Goal: Task Accomplishment & Management: Use online tool/utility

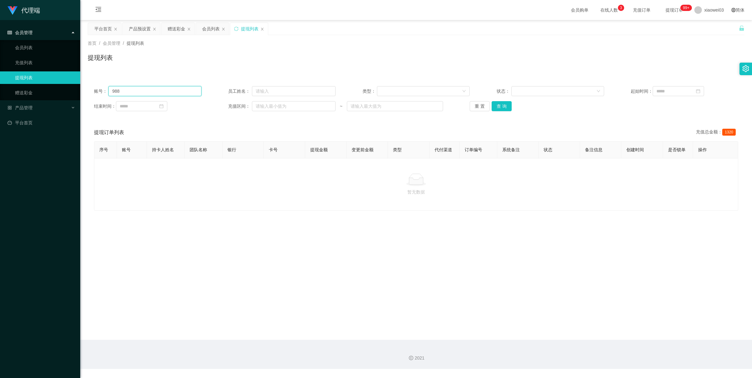
click at [162, 92] on input "988" at bounding box center [154, 91] width 93 height 10
click at [181, 30] on div "赠送彩金" at bounding box center [177, 29] width 18 height 12
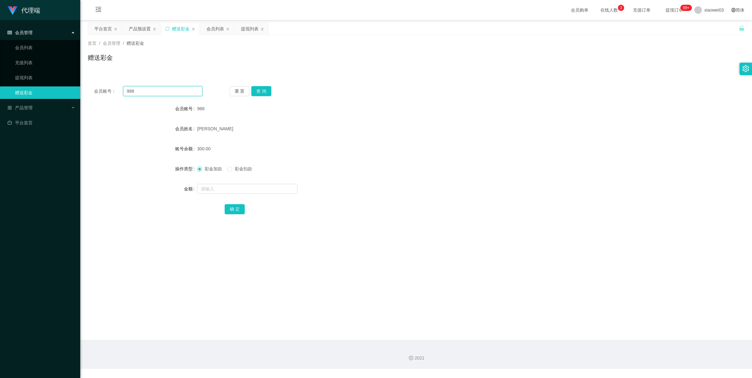
click at [163, 94] on input "988" at bounding box center [162, 91] width 79 height 10
paste input "KLCC"
type input "KLCC"
click at [263, 88] on button "查 询" at bounding box center [261, 91] width 20 height 10
click at [244, 173] on div "彩金加款 彩金扣款" at bounding box center [388, 169] width 383 height 13
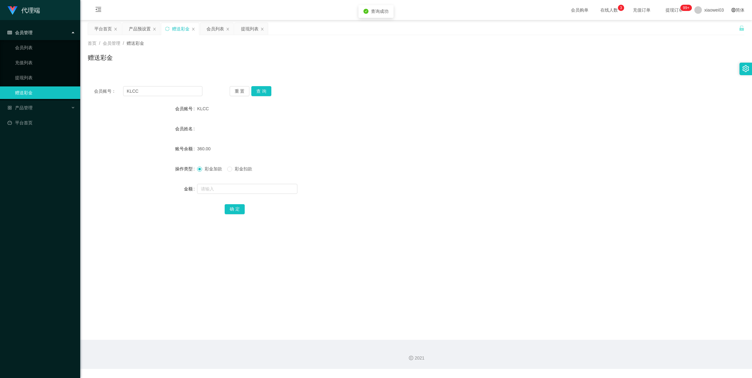
click at [244, 169] on span "彩金扣款" at bounding box center [243, 168] width 23 height 5
click at [235, 198] on form "会员账号 KLCC 会员姓名 账号余额 360.00 操作类型 彩金加款 彩金扣款 金额 确 定" at bounding box center [416, 158] width 657 height 113
click at [237, 194] on div at bounding box center [388, 189] width 383 height 13
click at [237, 190] on input "text" at bounding box center [247, 189] width 100 height 10
type input "60"
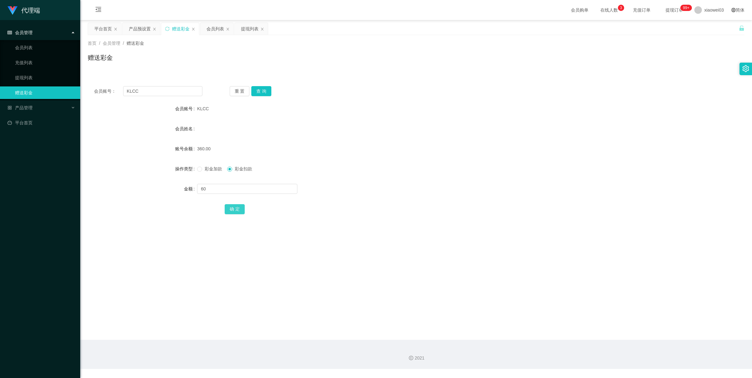
click at [235, 211] on button "确 定" at bounding box center [235, 209] width 20 height 10
click at [246, 237] on main "关闭左侧 关闭右侧 关闭其它 刷新页面 平台首页 产品预设置 赠送彩金 会员列表 提现列表 首页 / 会员管理 / 赠送彩金 / 赠送彩金 会员账号： KLC…" at bounding box center [416, 180] width 672 height 320
click at [166, 93] on input "KLCC" at bounding box center [162, 91] width 79 height 10
paste input "aik95"
type input "Kaik95"
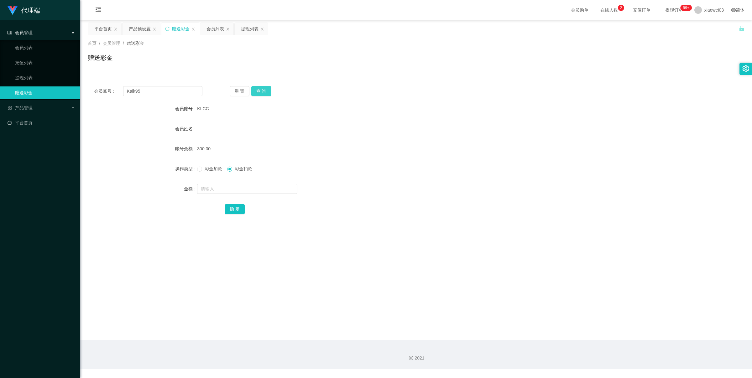
click at [253, 89] on button "查 询" at bounding box center [261, 91] width 20 height 10
click at [236, 187] on input "text" at bounding box center [247, 189] width 100 height 10
type input "60"
click at [231, 212] on button "确 定" at bounding box center [235, 209] width 20 height 10
click at [144, 28] on div "产品预设置" at bounding box center [140, 29] width 22 height 12
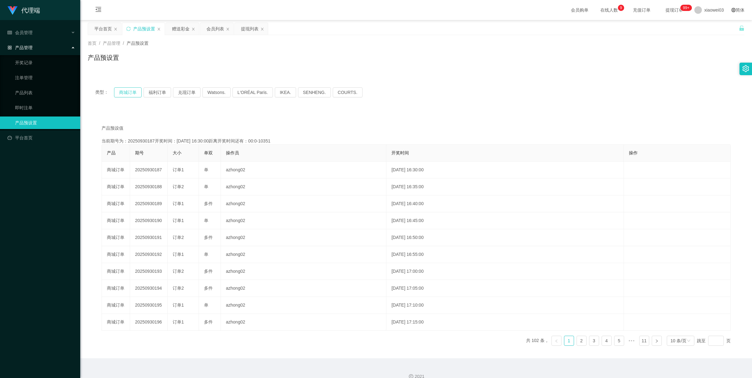
click at [132, 97] on button "商城订单" at bounding box center [128, 92] width 28 height 10
click at [131, 94] on button "商城订单" at bounding box center [128, 92] width 28 height 10
click at [132, 91] on button "商城订单" at bounding box center [128, 92] width 28 height 10
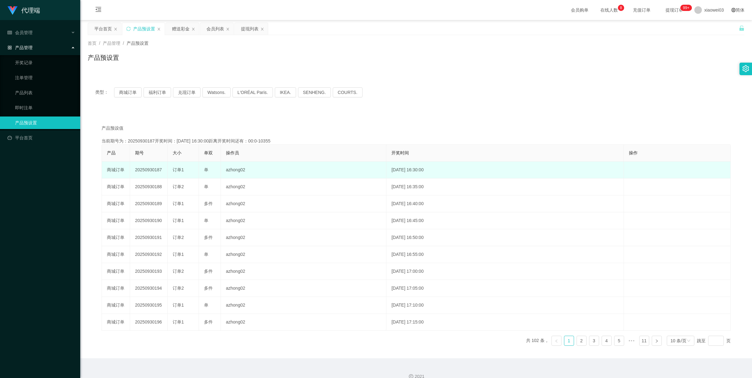
click at [148, 169] on td "20250930187" at bounding box center [149, 170] width 38 height 17
copy td "20250930187"
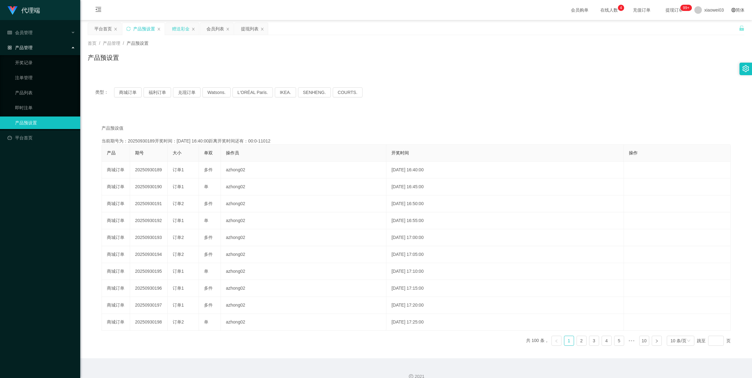
click at [183, 28] on div "赠送彩金" at bounding box center [181, 29] width 18 height 12
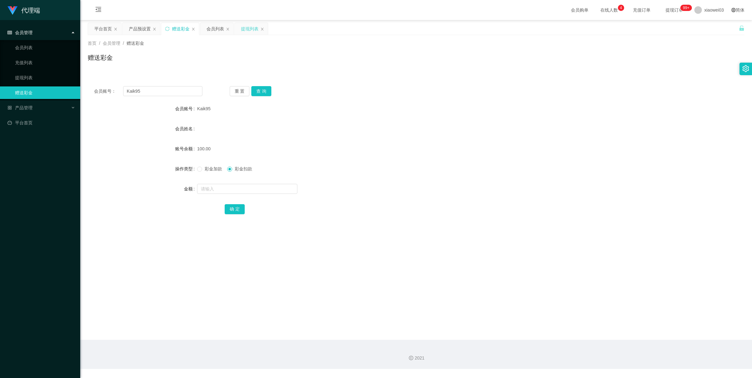
click at [245, 29] on div "提现列表" at bounding box center [250, 29] width 18 height 12
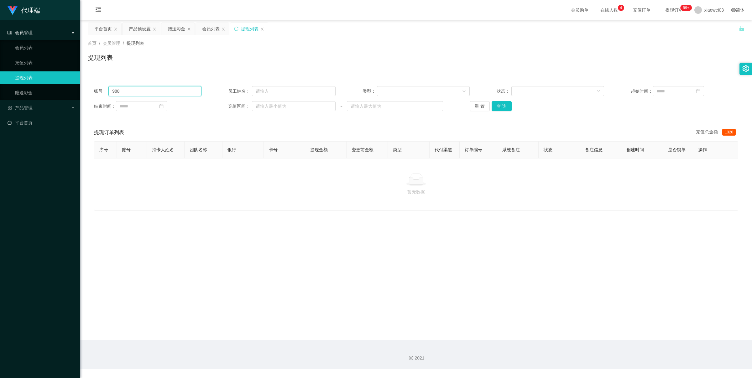
click at [194, 93] on input "988" at bounding box center [154, 91] width 93 height 10
click at [170, 98] on div "账号： 988 员工姓名： 类型： 状态： 起始时间： 结束时间： 充值区间： ~ 重 置 查 询" at bounding box center [416, 99] width 657 height 38
click at [170, 92] on input "988" at bounding box center [154, 91] width 93 height 10
paste input "Kaik95"
type input "Kaik95"
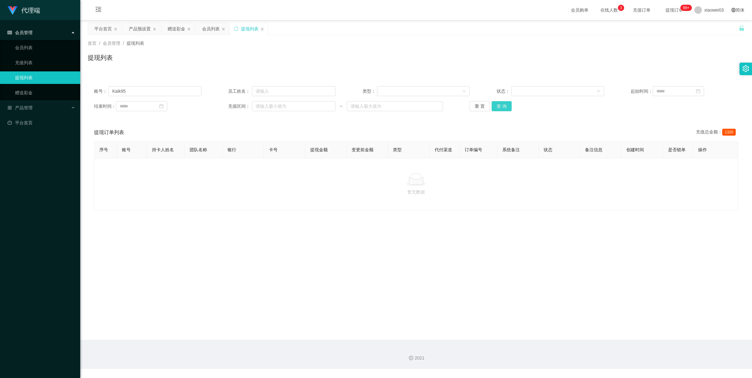
click at [507, 108] on button "查 询" at bounding box center [502, 106] width 20 height 10
click at [499, 104] on button "查 询" at bounding box center [502, 106] width 20 height 10
click at [502, 105] on button "查 询" at bounding box center [502, 106] width 20 height 10
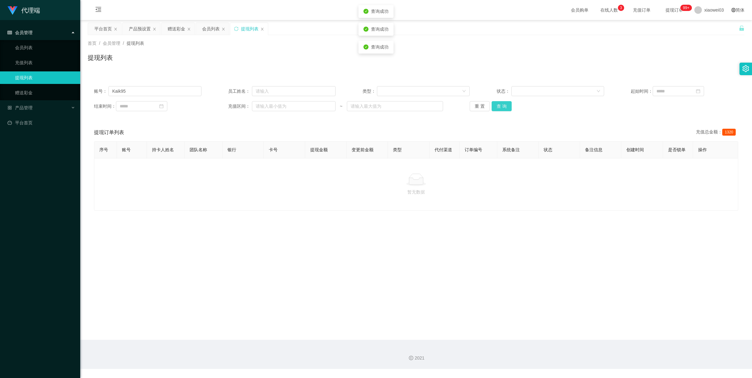
click at [502, 105] on button "查 询" at bounding box center [502, 106] width 20 height 10
click at [500, 105] on button "查 询" at bounding box center [502, 106] width 20 height 10
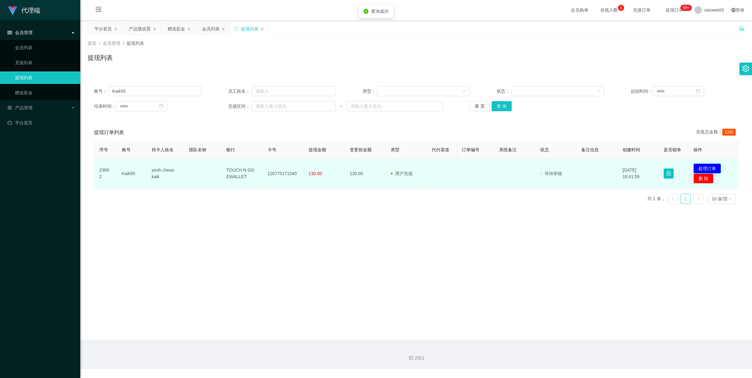
click at [698, 166] on button "处理订单" at bounding box center [708, 169] width 28 height 10
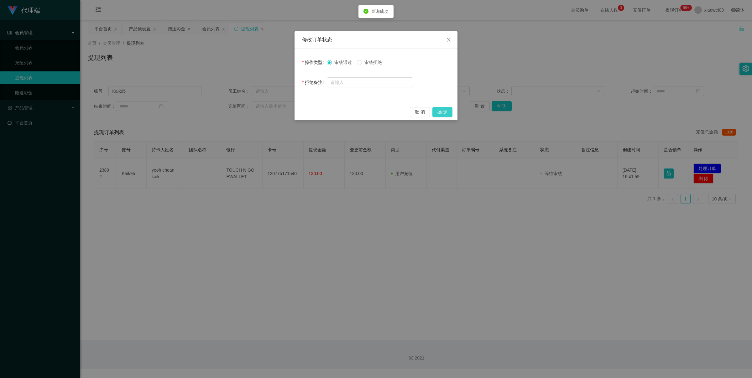
click at [441, 109] on button "确 定" at bounding box center [442, 112] width 20 height 10
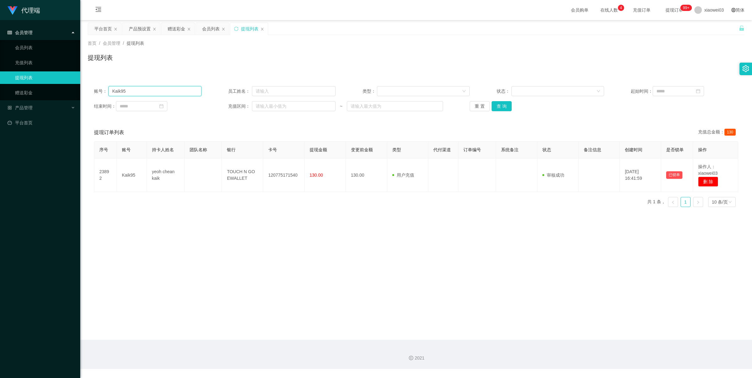
click at [133, 92] on input "Kaik95" at bounding box center [154, 91] width 93 height 10
drag, startPoint x: 178, startPoint y: 27, endPoint x: 171, endPoint y: 41, distance: 16.1
click at [178, 27] on div "赠送彩金" at bounding box center [177, 29] width 18 height 12
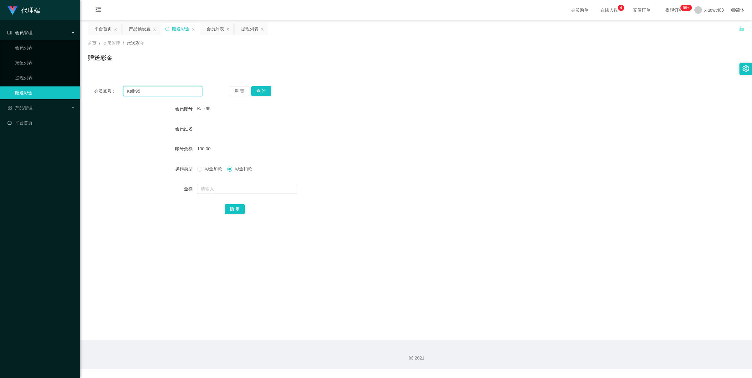
click at [154, 95] on input "Kaik95" at bounding box center [162, 91] width 79 height 10
paste input "LCC"
type input "KLCC"
click at [266, 86] on div "会员账号： KLCC 重 置 查 询 会员账号 Kaik95 会员姓名 账号余额 100.00 操作类型 彩金加款 彩金扣款 金额 确 定" at bounding box center [416, 154] width 657 height 149
click at [266, 89] on button "查 询" at bounding box center [261, 91] width 20 height 10
